Goal: Communication & Community: Answer question/provide support

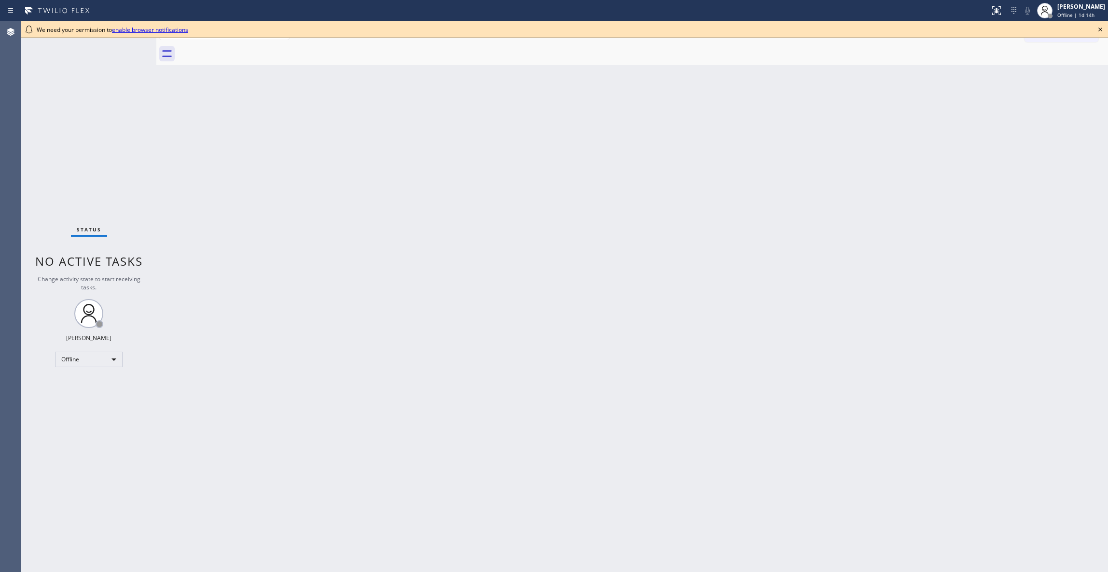
click at [26, 559] on div "Status No active tasks Change activity state to start receiving tasks. [PERSON_…" at bounding box center [88, 296] width 135 height 550
click at [80, 360] on div "Offline" at bounding box center [89, 358] width 68 height 15
click at [87, 398] on li "Unavailable" at bounding box center [88, 397] width 65 height 12
click at [604, 375] on div "Back to Dashboard Change Sender ID Customers Technicians Select a contact Outbo…" at bounding box center [632, 296] width 952 height 550
click at [1101, 33] on icon at bounding box center [1101, 30] width 12 height 12
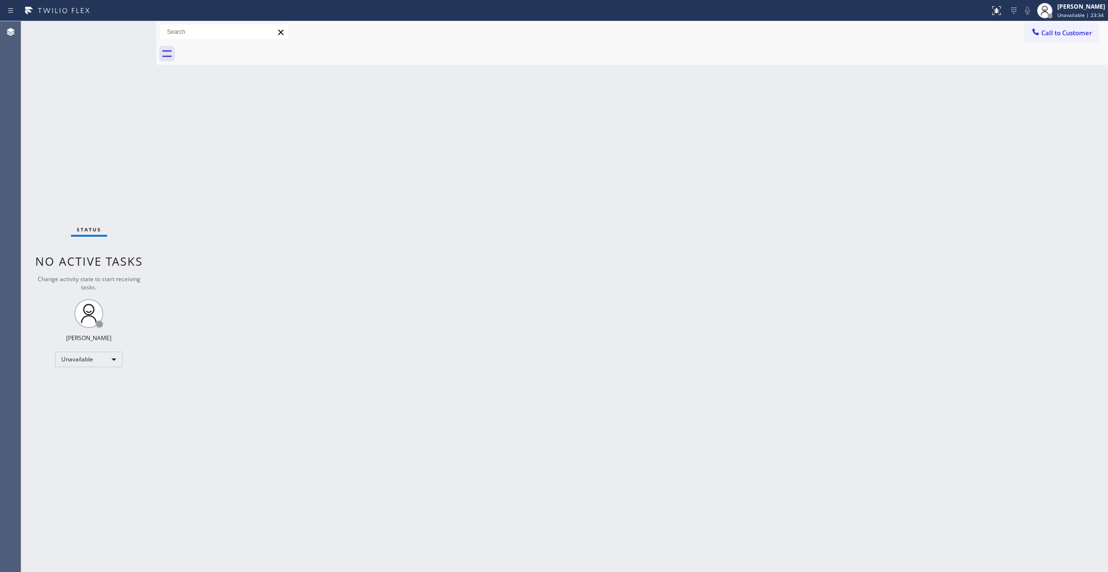
click at [456, 304] on div "Back to Dashboard Change Sender ID Customers Technicians Select a contact Outbo…" at bounding box center [632, 296] width 952 height 550
click at [427, 216] on div "Back to Dashboard Change Sender ID Customers Technicians Select a contact Outbo…" at bounding box center [632, 296] width 952 height 550
click at [1059, 35] on span "Call to Customer" at bounding box center [1067, 32] width 51 height 9
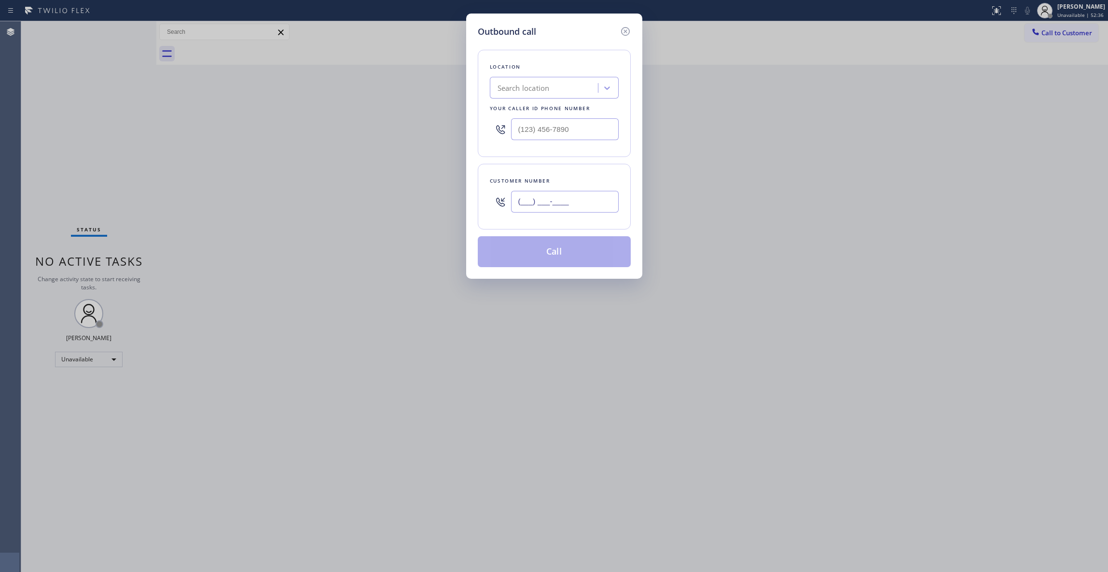
click at [537, 203] on input "(___) ___-____" at bounding box center [565, 202] width 108 height 22
paste input "213) 832-7313"
type input "[PHONE_NUMBER]"
drag, startPoint x: 591, startPoint y: 126, endPoint x: 239, endPoint y: 129, distance: 351.5
click at [239, 129] on div "Outbound call Location Search location Your caller id phone number (___) ___-__…" at bounding box center [554, 286] width 1108 height 572
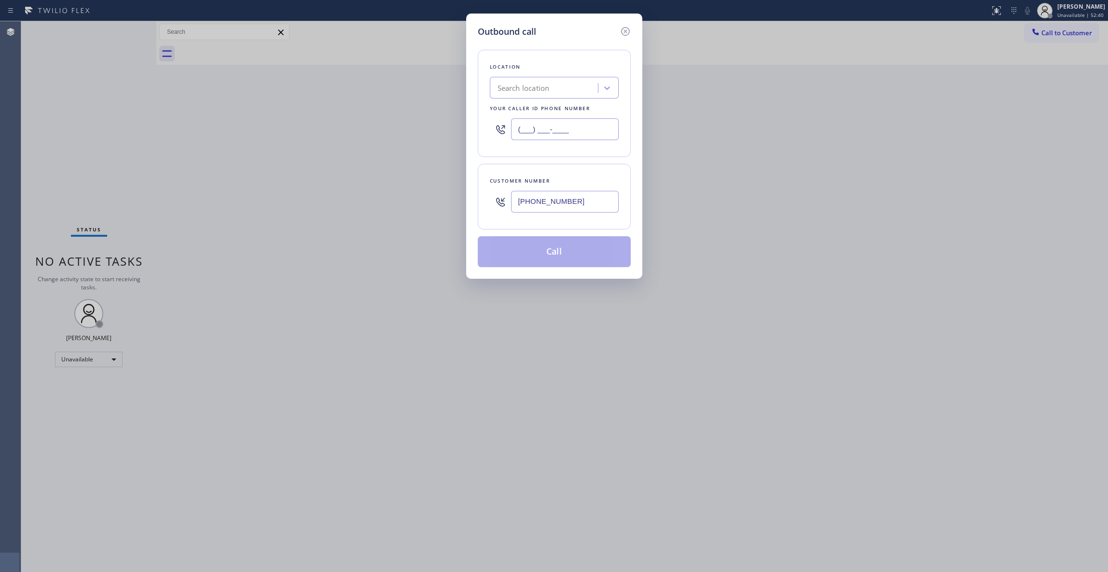
paste input "424) 533-5426"
type input "[PHONE_NUMBER]"
click at [561, 252] on button "Call" at bounding box center [554, 251] width 153 height 31
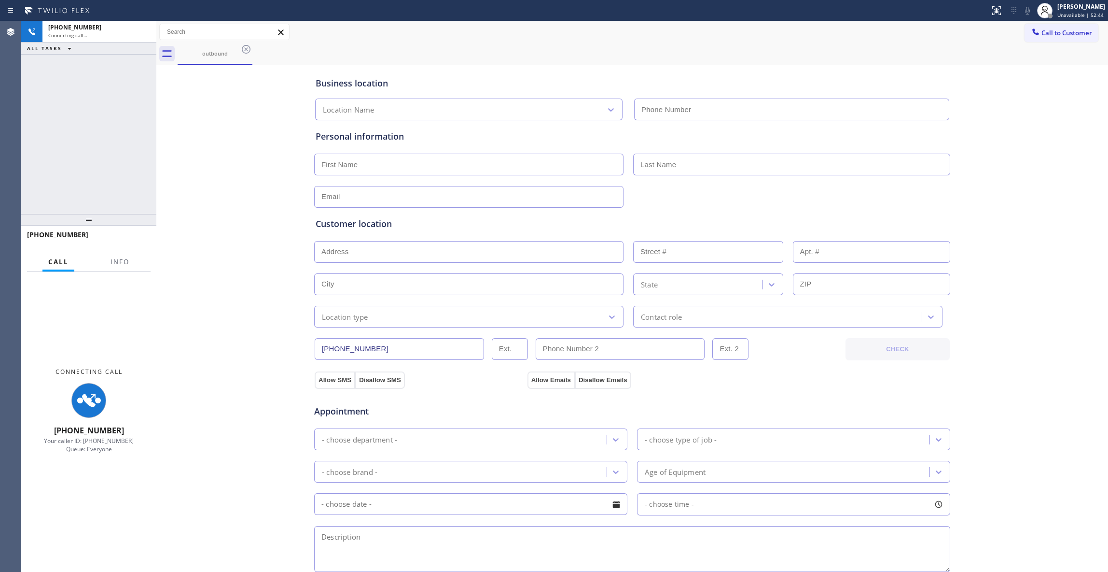
type input "[PHONE_NUMBER]"
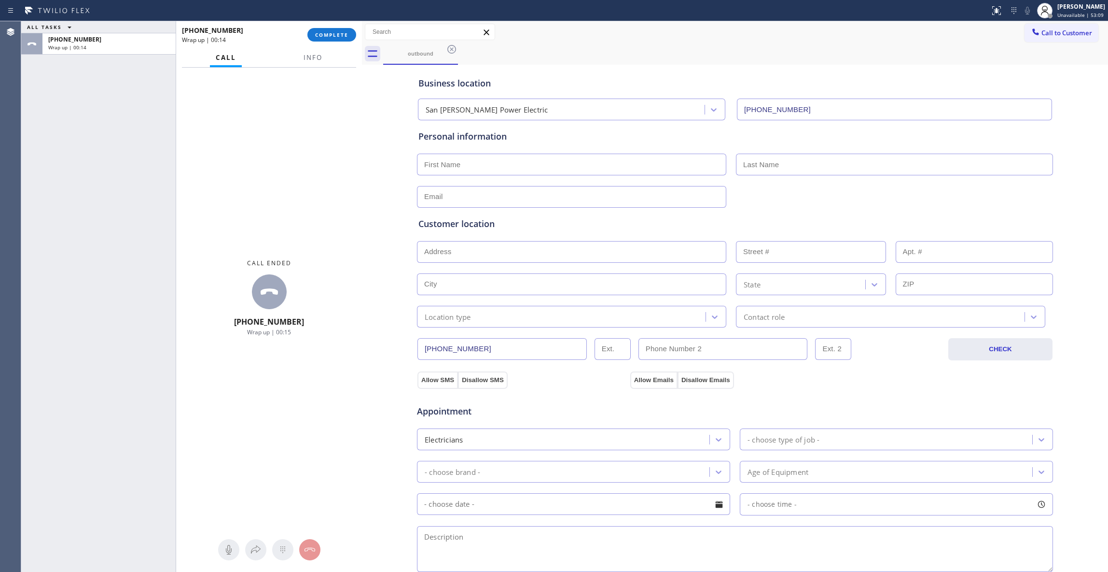
drag, startPoint x: 158, startPoint y: 153, endPoint x: 364, endPoint y: 178, distance: 207.1
click at [362, 178] on div at bounding box center [362, 296] width 0 height 550
click at [310, 55] on span "Info" at bounding box center [313, 57] width 19 height 9
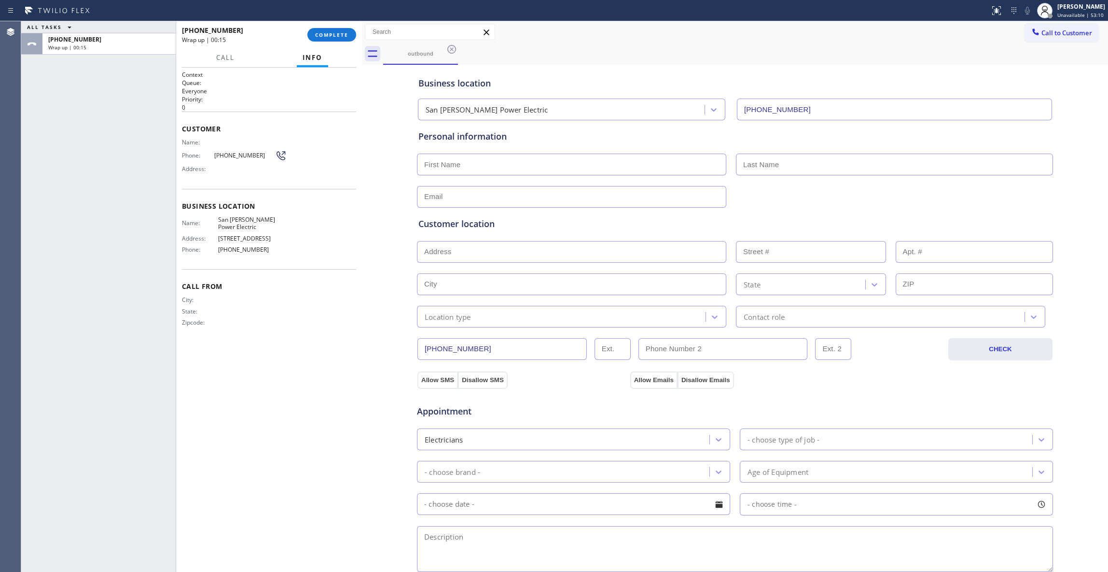
click at [333, 22] on div "[PHONE_NUMBER] Wrap up | 00:15 COMPLETE" at bounding box center [269, 34] width 174 height 25
click at [242, 155] on span "[PHONE_NUMBER]" at bounding box center [244, 155] width 61 height 7
copy div "[PHONE_NUMBER]"
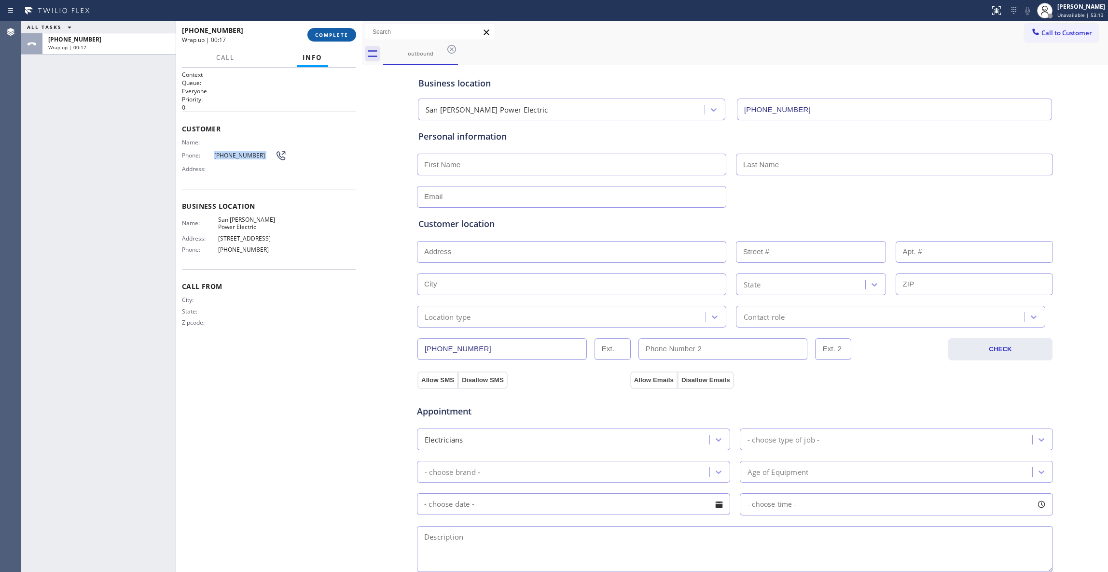
click at [339, 35] on span "COMPLETE" at bounding box center [331, 34] width 33 height 7
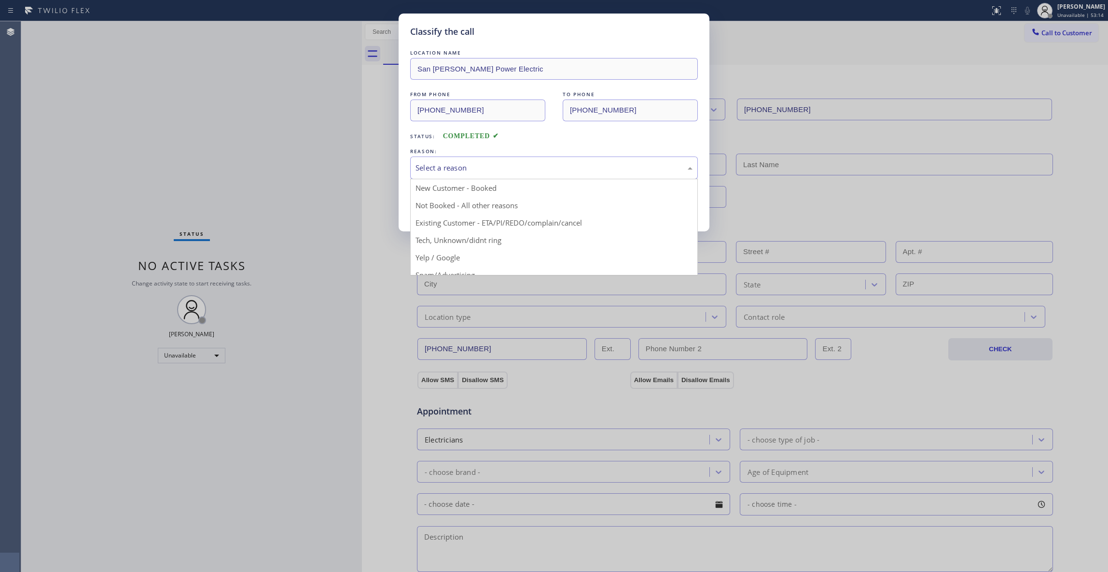
click at [494, 165] on div "Select a reason" at bounding box center [554, 167] width 277 height 11
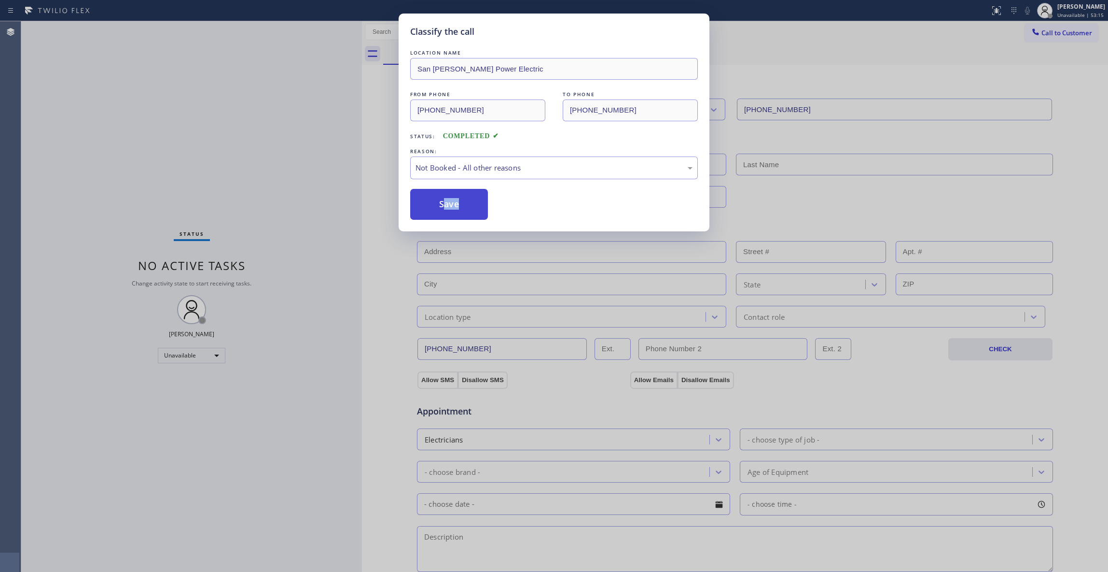
click at [443, 203] on button "Save" at bounding box center [449, 204] width 78 height 31
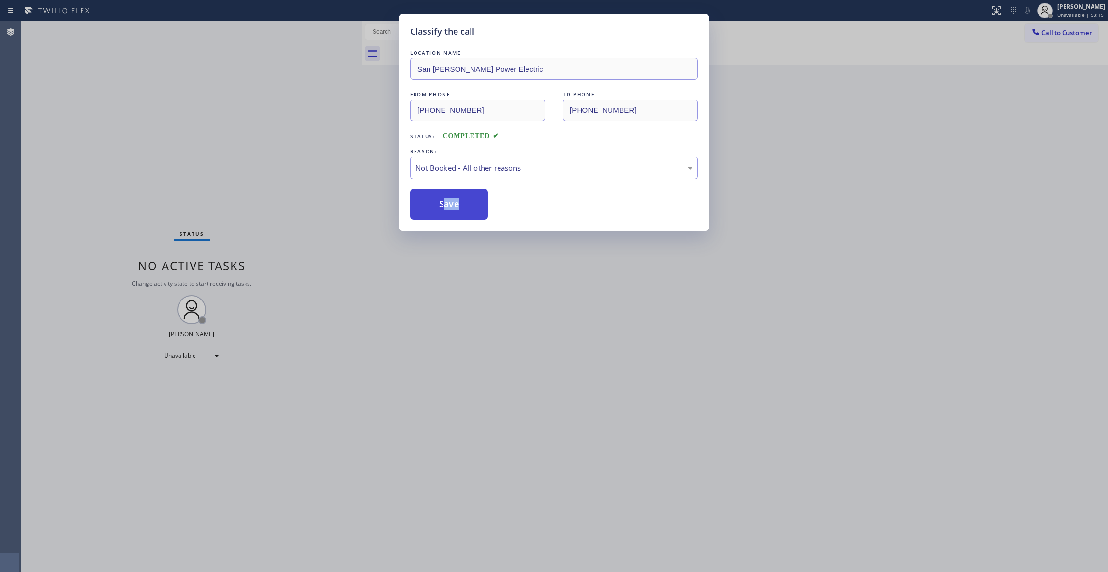
click at [443, 203] on button "Save" at bounding box center [449, 204] width 78 height 31
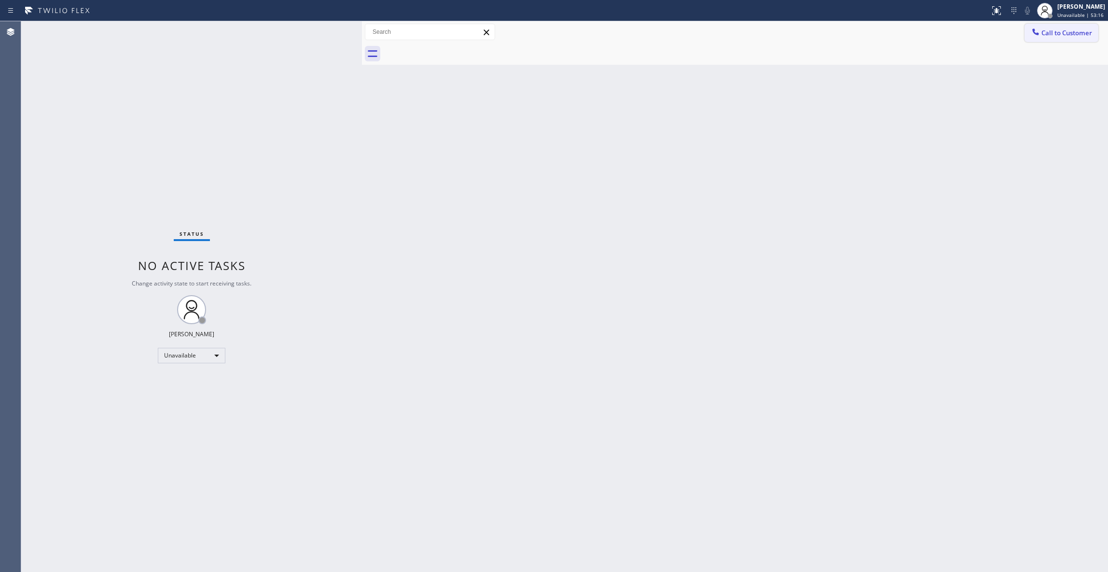
drag, startPoint x: 1053, startPoint y: 33, endPoint x: 713, endPoint y: 167, distance: 365.7
click at [1051, 35] on span "Call to Customer" at bounding box center [1067, 32] width 51 height 9
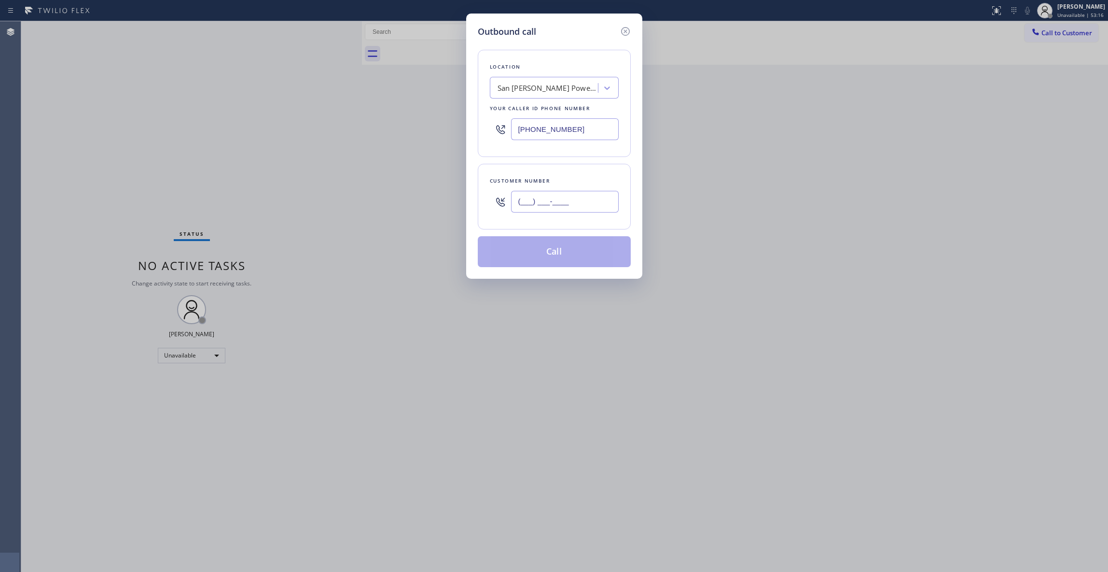
click at [543, 197] on input "(___) ___-____" at bounding box center [565, 202] width 108 height 22
paste input "213) 832-7313"
type input "[PHONE_NUMBER]"
click at [555, 257] on button "Call" at bounding box center [554, 251] width 153 height 31
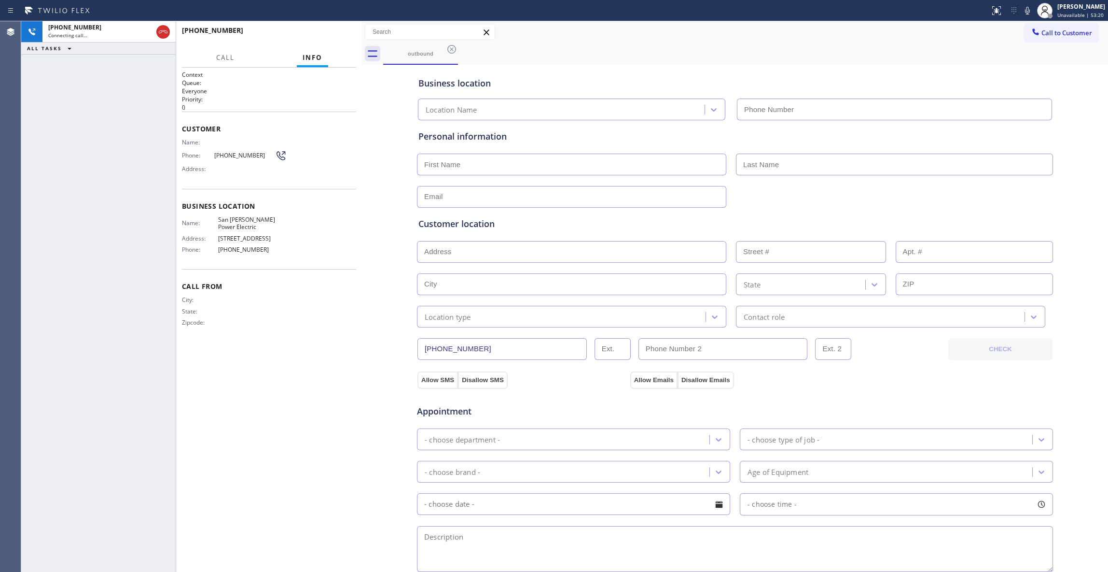
type input "[PHONE_NUMBER]"
drag, startPoint x: 25, startPoint y: 530, endPoint x: 152, endPoint y: 274, distance: 285.0
click at [27, 522] on div "[PHONE_NUMBER] Live | 00:01 ALL TASKS ALL TASKS ACTIVE TASKS TASKS IN WRAP UP" at bounding box center [98, 296] width 154 height 550
click at [336, 33] on span "HANG UP" at bounding box center [333, 34] width 29 height 7
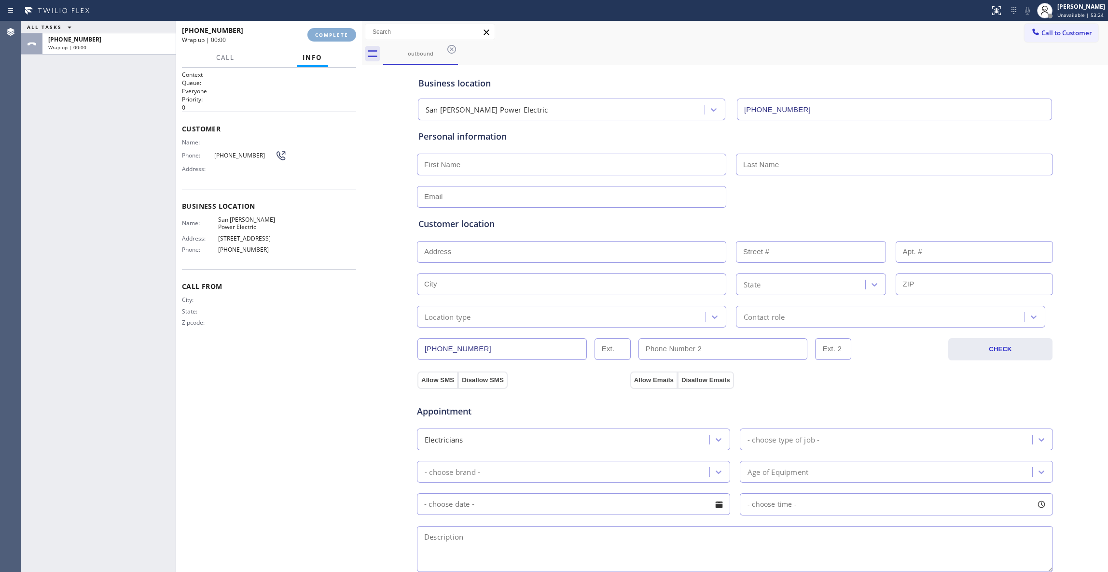
click at [336, 31] on button "COMPLETE" at bounding box center [332, 35] width 49 height 14
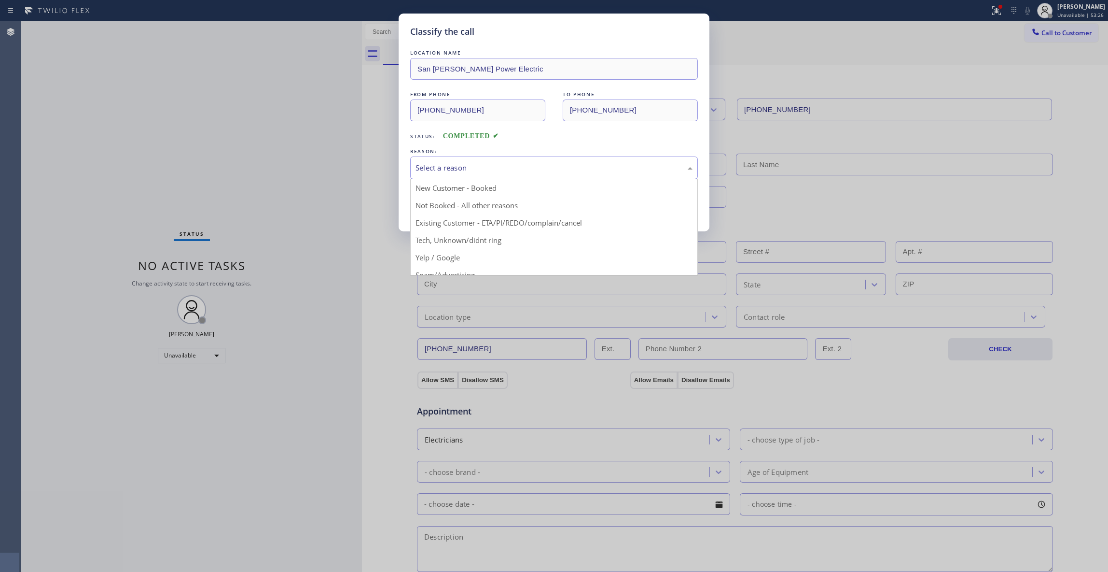
click at [471, 165] on div "Select a reason" at bounding box center [554, 167] width 277 height 11
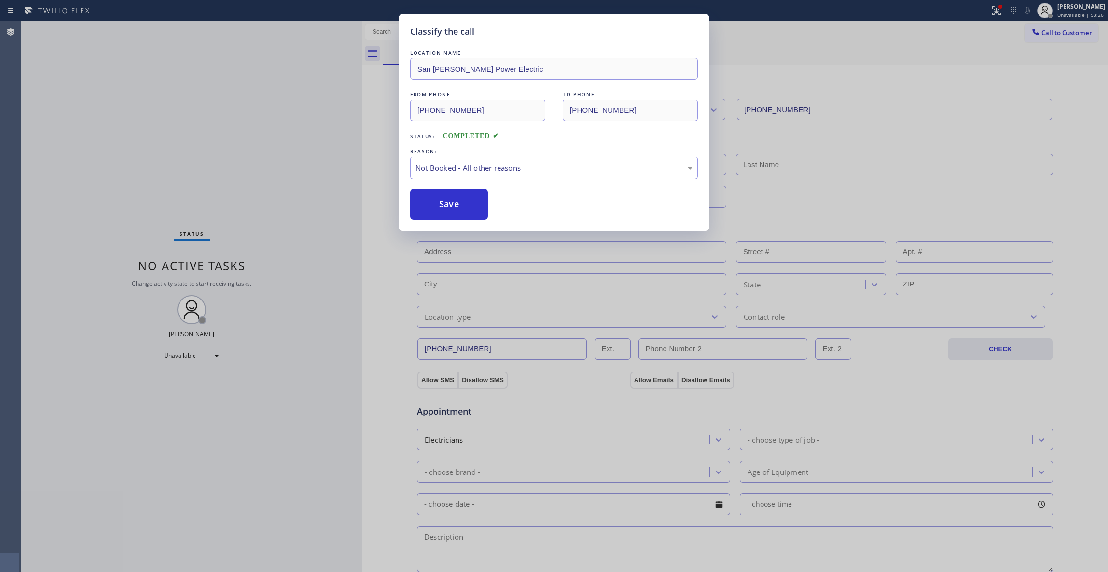
click at [446, 204] on button "Save" at bounding box center [449, 204] width 78 height 31
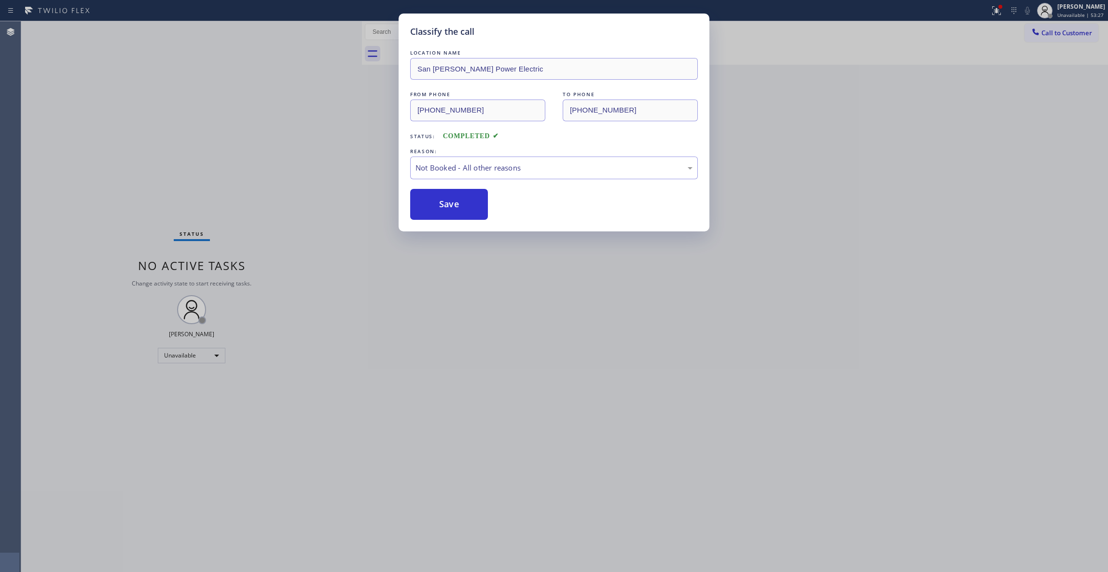
click at [446, 204] on button "Save" at bounding box center [449, 204] width 78 height 31
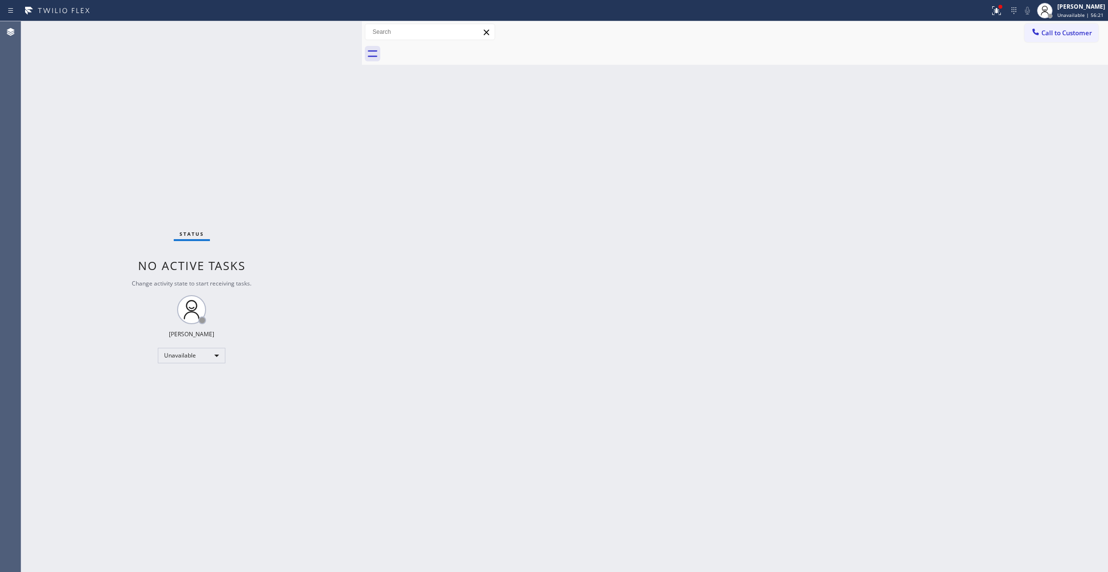
click at [528, 236] on div "Back to Dashboard Change Sender ID Customers Technicians Select a contact Outbo…" at bounding box center [735, 296] width 746 height 550
click at [124, 49] on div "Status No active tasks Change activity state to start receiving tasks. [PERSON_…" at bounding box center [191, 296] width 341 height 550
click at [1059, 36] on span "Call to Customer" at bounding box center [1067, 32] width 51 height 9
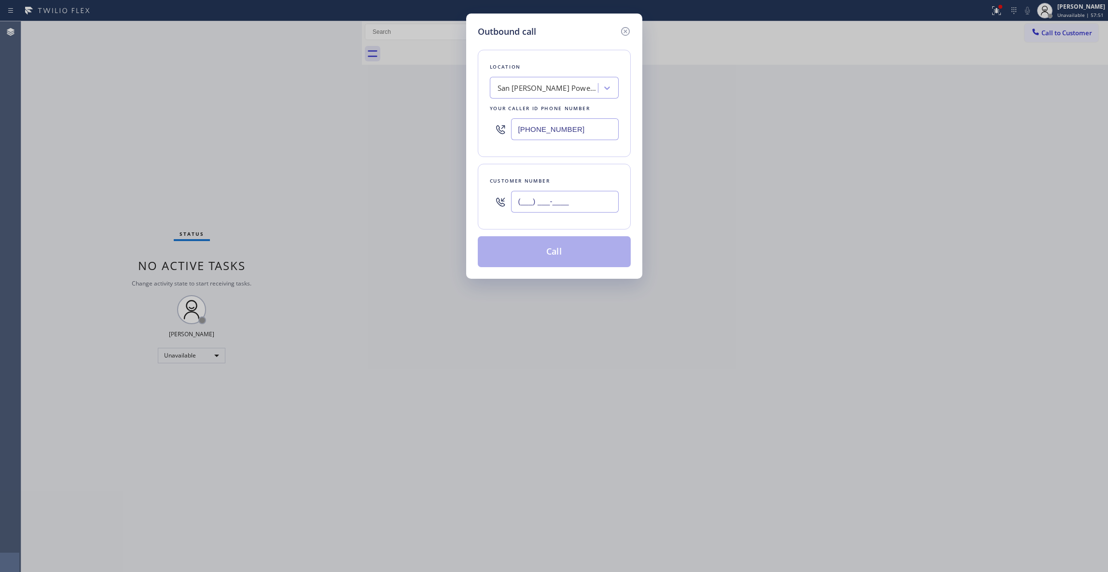
click at [551, 196] on input "(___) ___-____" at bounding box center [565, 202] width 108 height 22
paste input "650) 272-7916"
type input "[PHONE_NUMBER]"
drag, startPoint x: 599, startPoint y: 128, endPoint x: 392, endPoint y: 128, distance: 206.6
click at [392, 128] on div "Outbound call Location [GEOGRAPHIC_DATA][PERSON_NAME] Power Electric Your calle…" at bounding box center [554, 286] width 1108 height 572
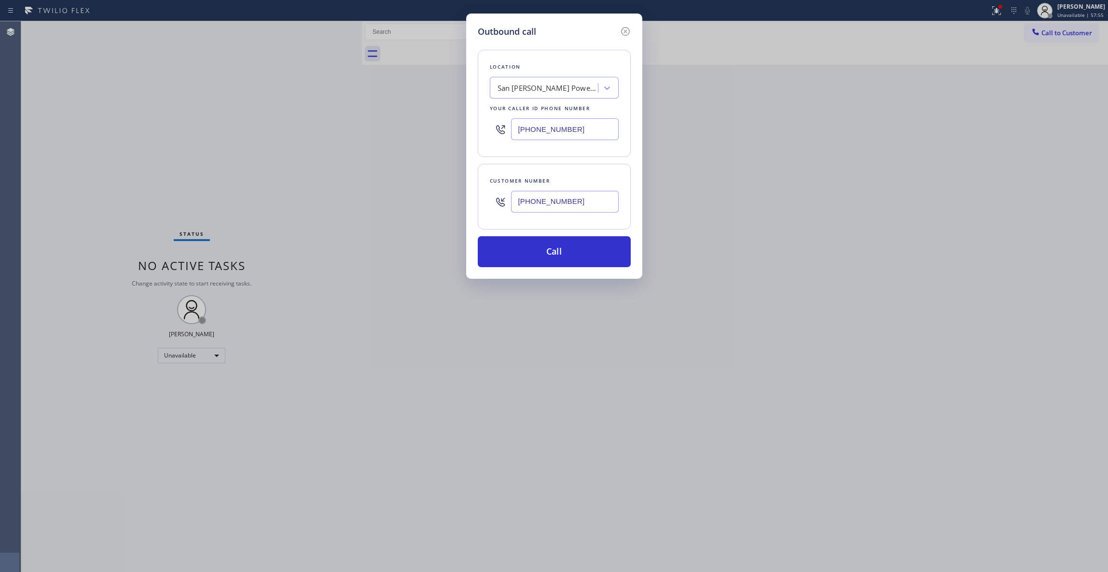
paste input "669) 800-4335"
type input "[PHONE_NUMBER]"
drag, startPoint x: 578, startPoint y: 200, endPoint x: 420, endPoint y: 199, distance: 158.8
click at [420, 199] on div "Outbound call Location Heating Masters [GEOGRAPHIC_DATA][PERSON_NAME] Your call…" at bounding box center [554, 286] width 1108 height 572
click at [527, 256] on button "Call" at bounding box center [554, 251] width 153 height 31
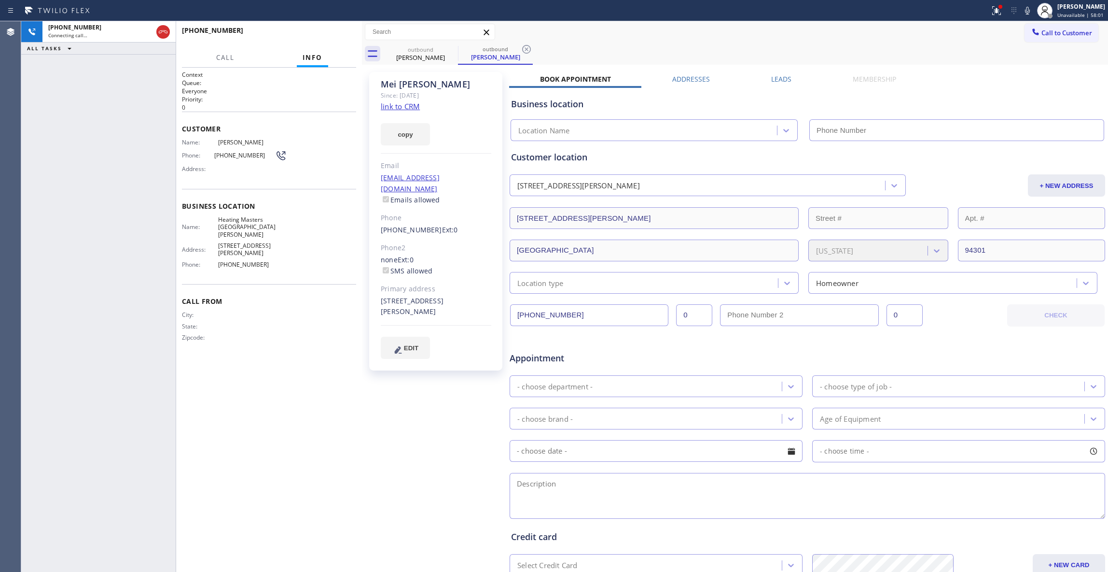
type input "[PHONE_NUMBER]"
click at [528, 47] on icon at bounding box center [526, 49] width 9 height 9
click at [410, 107] on link "link to CRM" at bounding box center [400, 106] width 39 height 10
drag, startPoint x: 413, startPoint y: 406, endPoint x: 305, endPoint y: 47, distance: 375.1
click at [413, 396] on div "[PERSON_NAME] Since: [DATE] link to CRM copy Email [EMAIL_ADDRESS][DOMAIN_NAME]…" at bounding box center [436, 380] width 145 height 626
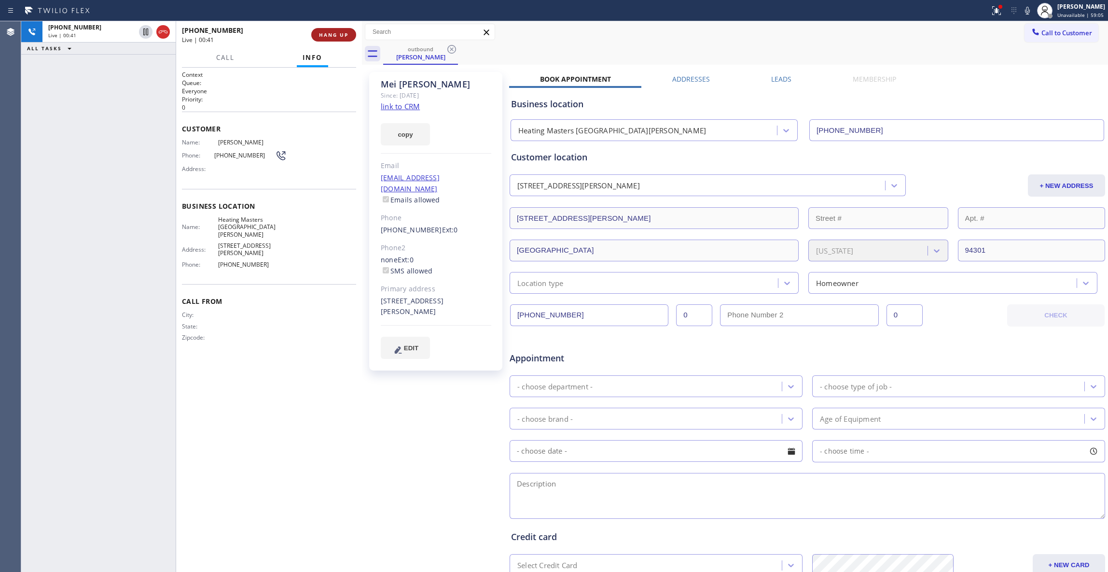
click at [327, 35] on span "HANG UP" at bounding box center [333, 34] width 29 height 7
click at [331, 34] on span "COMPLETE" at bounding box center [331, 34] width 33 height 7
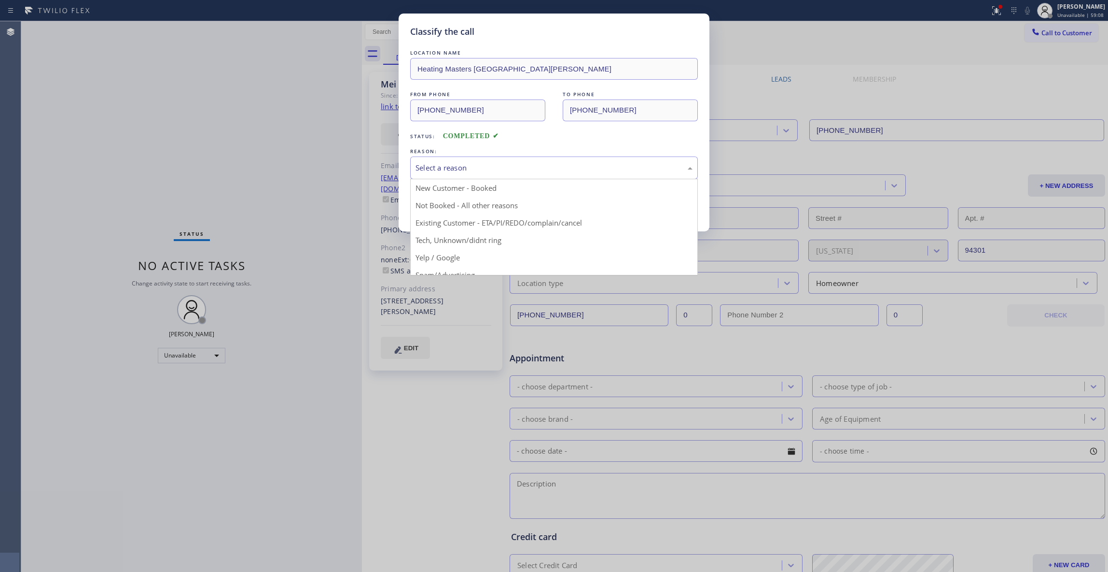
click at [448, 164] on div "Select a reason" at bounding box center [554, 167] width 277 height 11
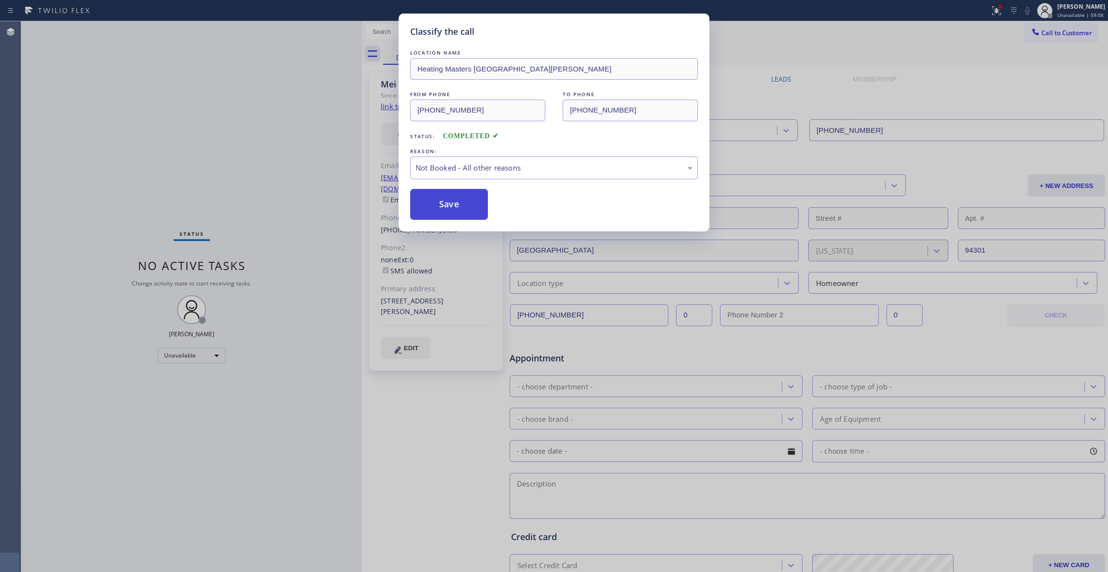
click at [453, 203] on button "Save" at bounding box center [449, 204] width 78 height 31
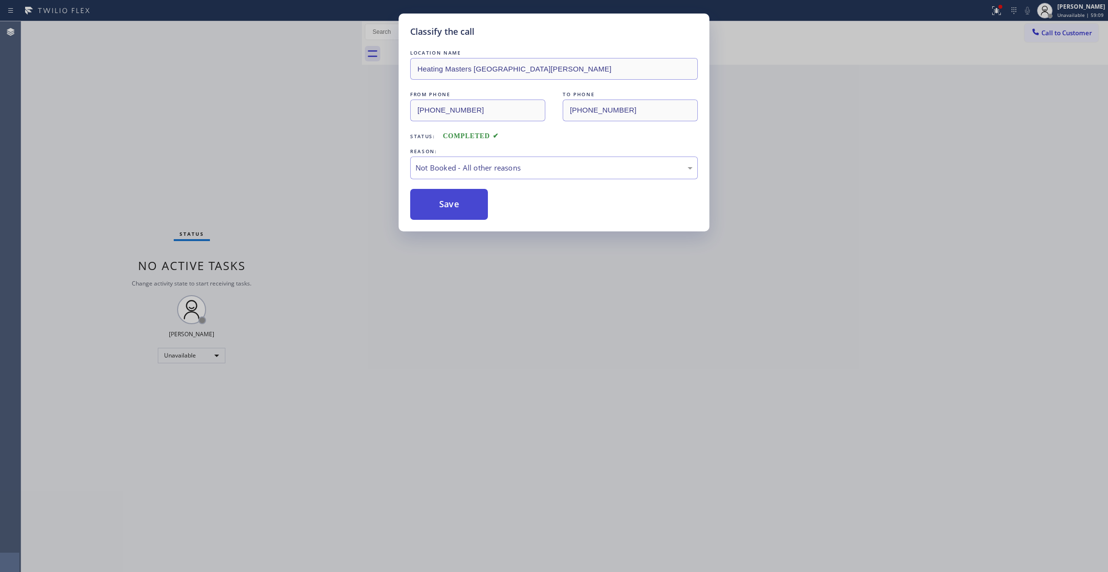
click at [453, 203] on button "Save" at bounding box center [449, 204] width 78 height 31
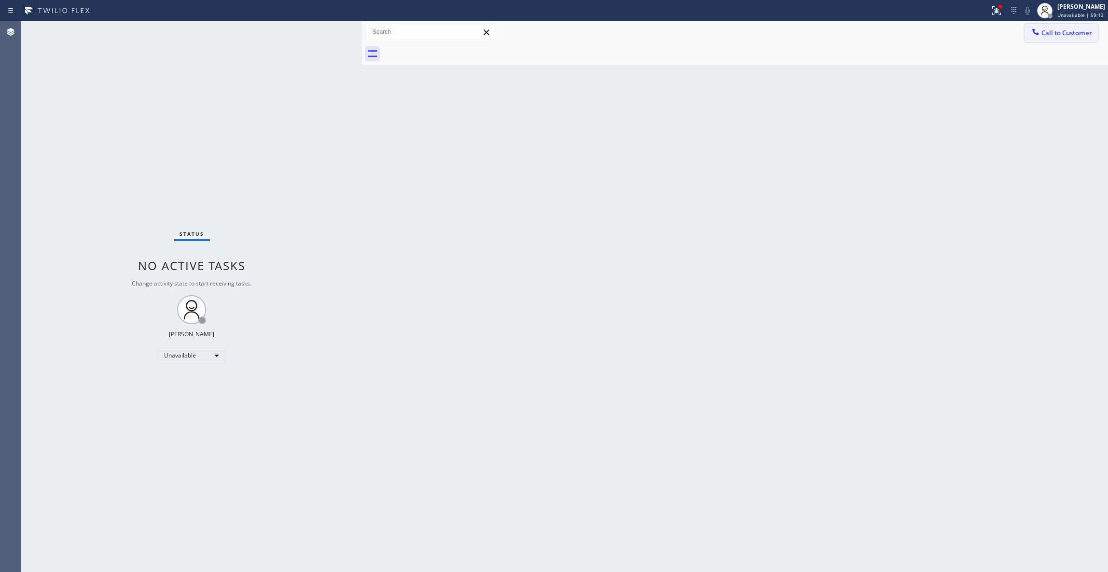
click at [1066, 33] on span "Call to Customer" at bounding box center [1067, 32] width 51 height 9
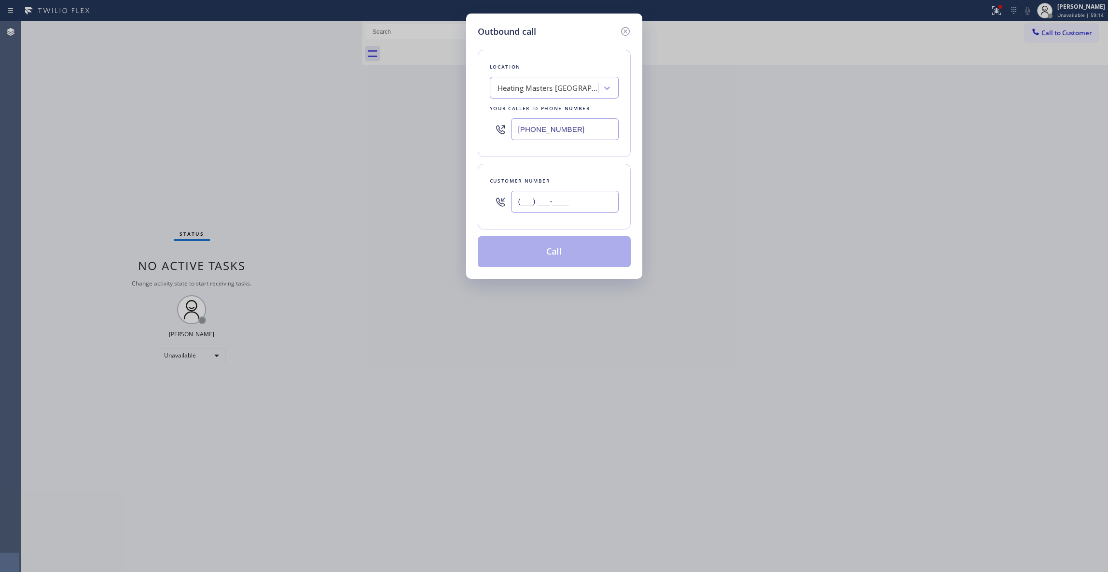
click at [538, 200] on input "(___) ___-____" at bounding box center [565, 202] width 108 height 22
paste input "323) 497-4033"
type input "[PHONE_NUMBER]"
drag, startPoint x: 484, startPoint y: 128, endPoint x: 361, endPoint y: 127, distance: 122.6
click at [367, 128] on div "Outbound call Location Heating Masters [GEOGRAPHIC_DATA][PERSON_NAME] Your call…" at bounding box center [554, 286] width 1108 height 572
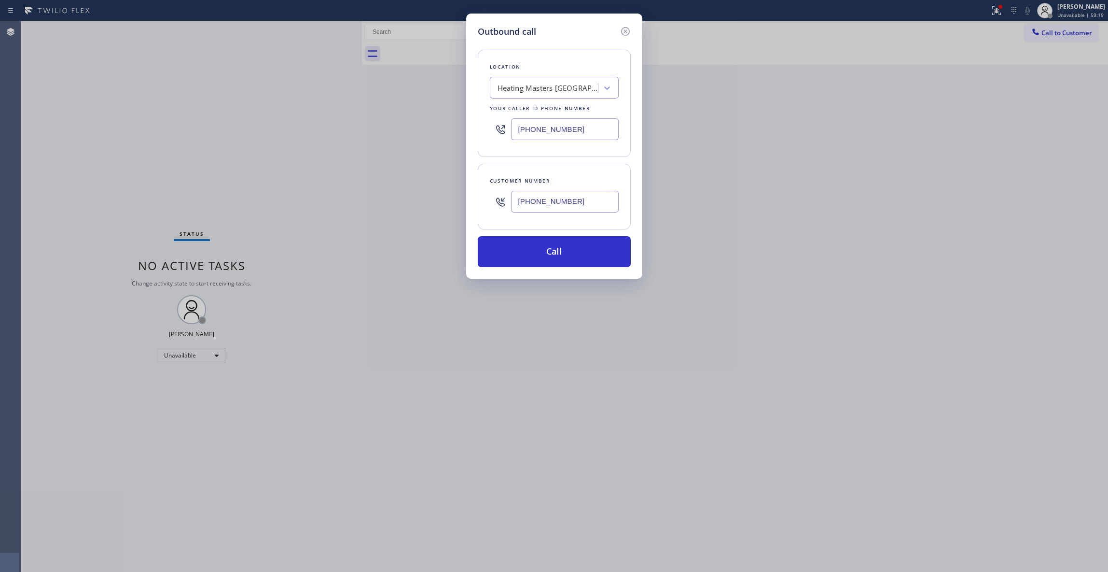
paste input "855) 999-4417"
type input "[PHONE_NUMBER]"
drag, startPoint x: 590, startPoint y: 201, endPoint x: 427, endPoint y: 200, distance: 163.2
click at [427, 200] on div "Outbound call Location 4B2.Paid HVAC Alliance Expert Your caller id phone numbe…" at bounding box center [554, 286] width 1108 height 572
click at [529, 245] on button "Call" at bounding box center [554, 251] width 153 height 31
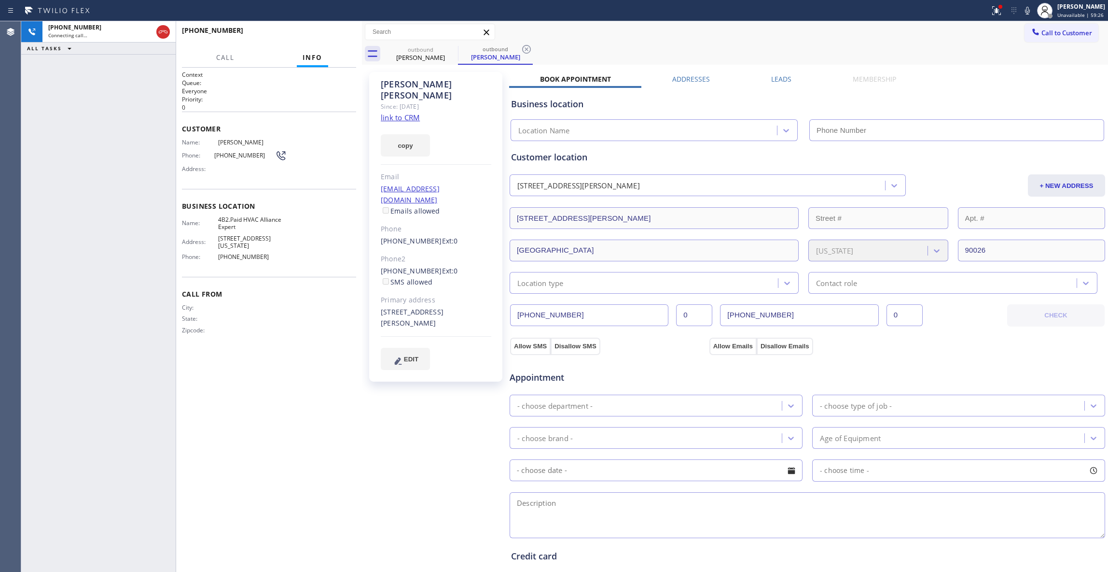
type input "[PHONE_NUMBER]"
click at [529, 47] on icon at bounding box center [527, 49] width 12 height 12
click at [395, 112] on link "link to CRM" at bounding box center [400, 117] width 39 height 10
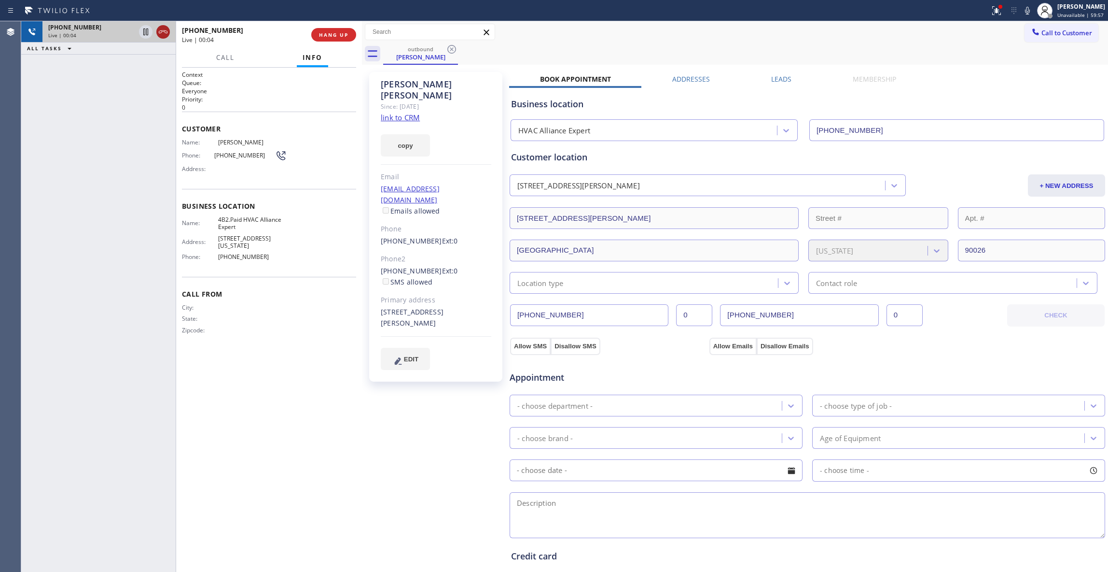
click at [165, 28] on icon at bounding box center [163, 32] width 12 height 12
click at [165, 28] on div "[PHONE_NUMBER]" at bounding box center [109, 27] width 122 height 8
click at [336, 33] on span "COMPLETE" at bounding box center [331, 34] width 33 height 7
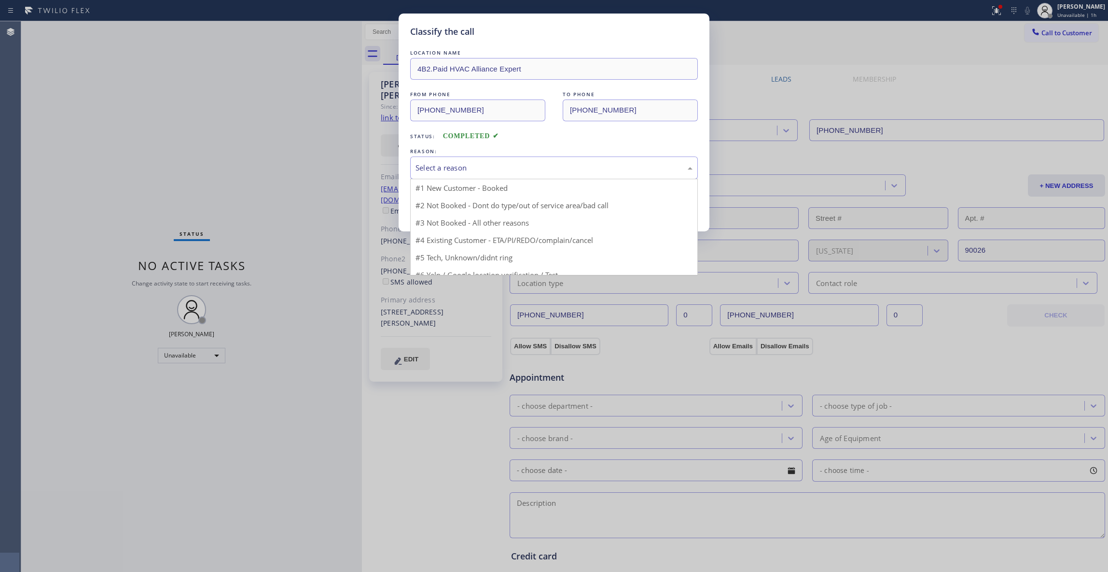
click at [462, 163] on div "Select a reason" at bounding box center [554, 167] width 277 height 11
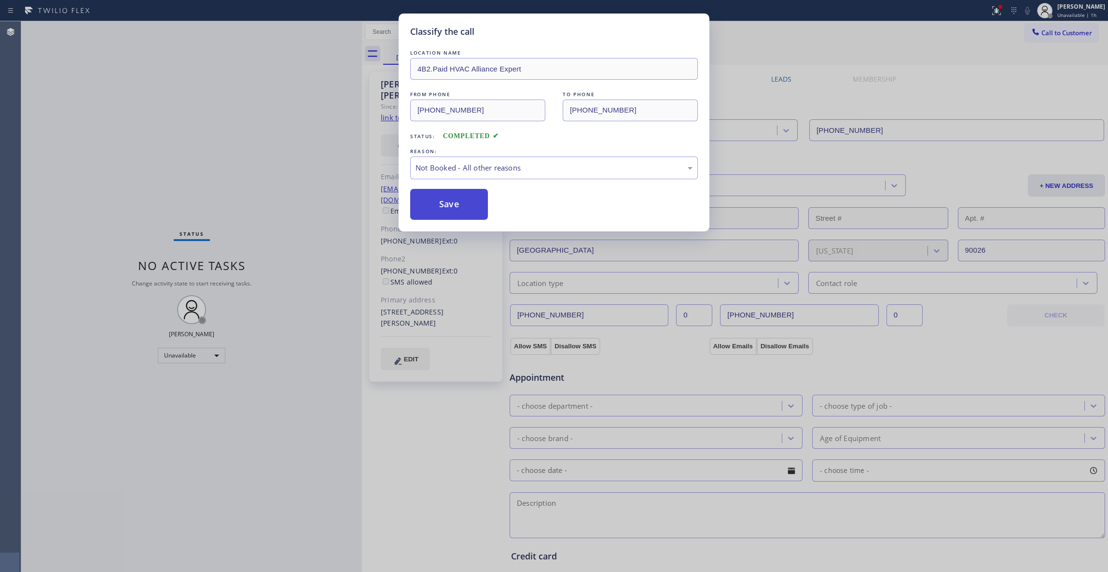
click at [455, 206] on button "Save" at bounding box center [449, 204] width 78 height 31
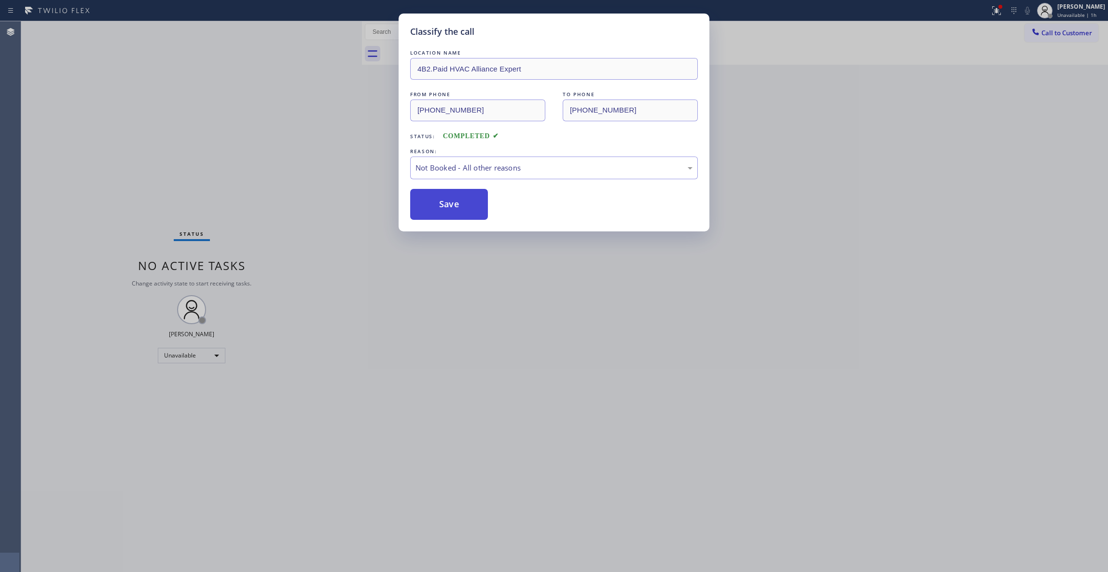
click at [455, 206] on button "Save" at bounding box center [449, 204] width 78 height 31
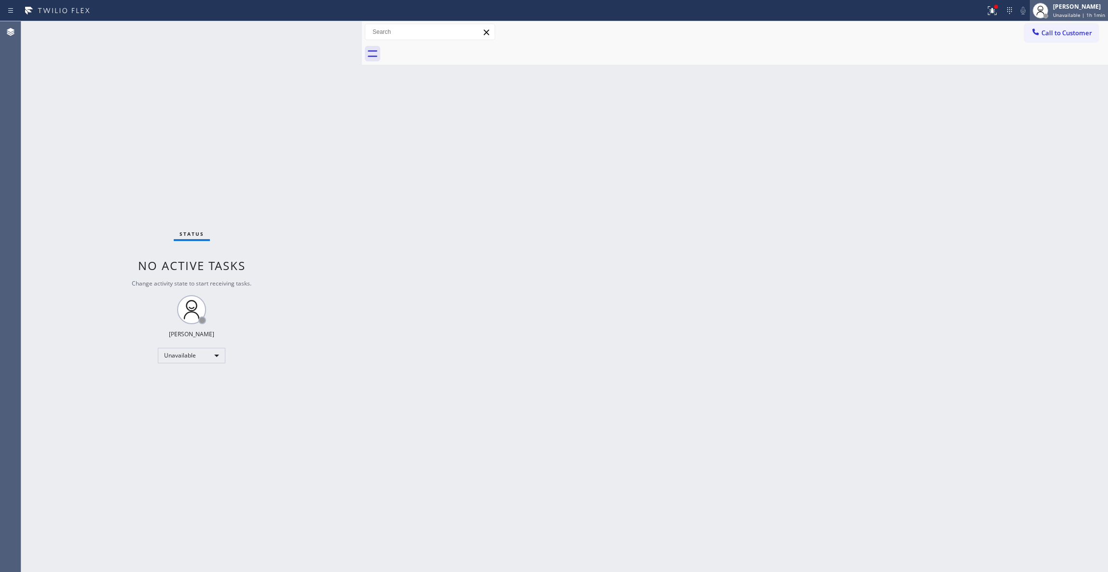
click at [1061, 13] on span "Unavailable | 1h 1min" at bounding box center [1079, 15] width 52 height 7
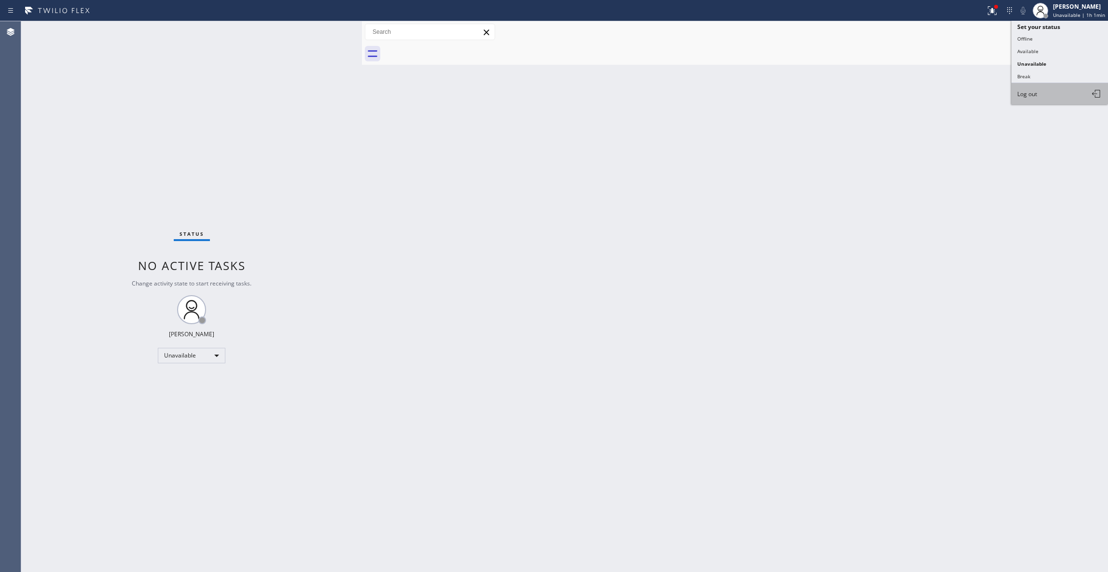
click at [1051, 95] on button "Log out" at bounding box center [1060, 93] width 97 height 21
